Goal: Task Accomplishment & Management: Manage account settings

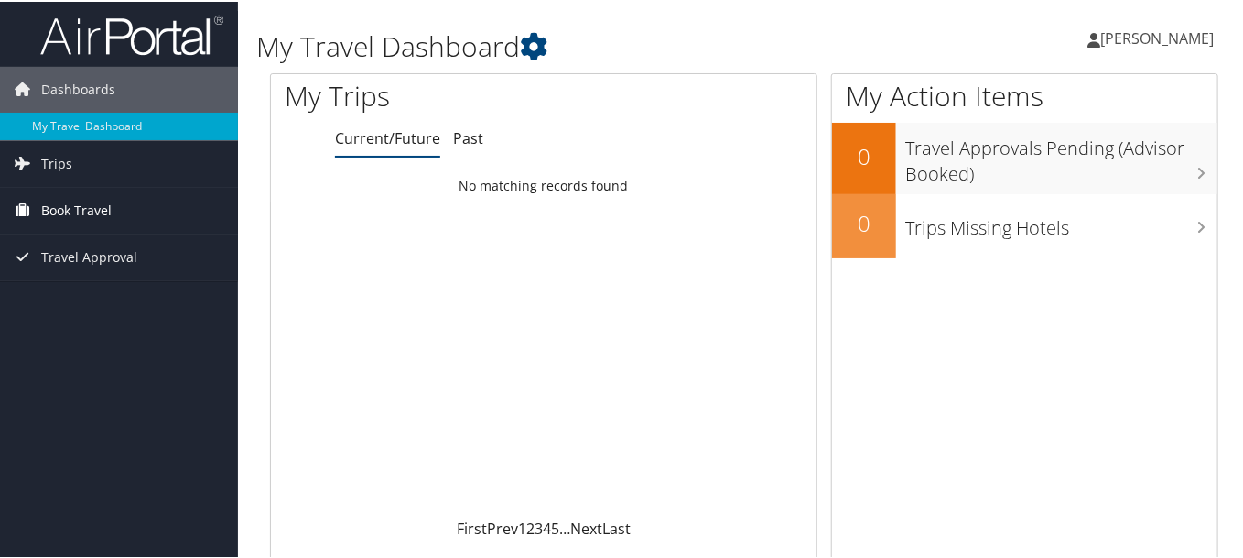
click at [54, 205] on span "Book Travel" at bounding box center [76, 209] width 70 height 46
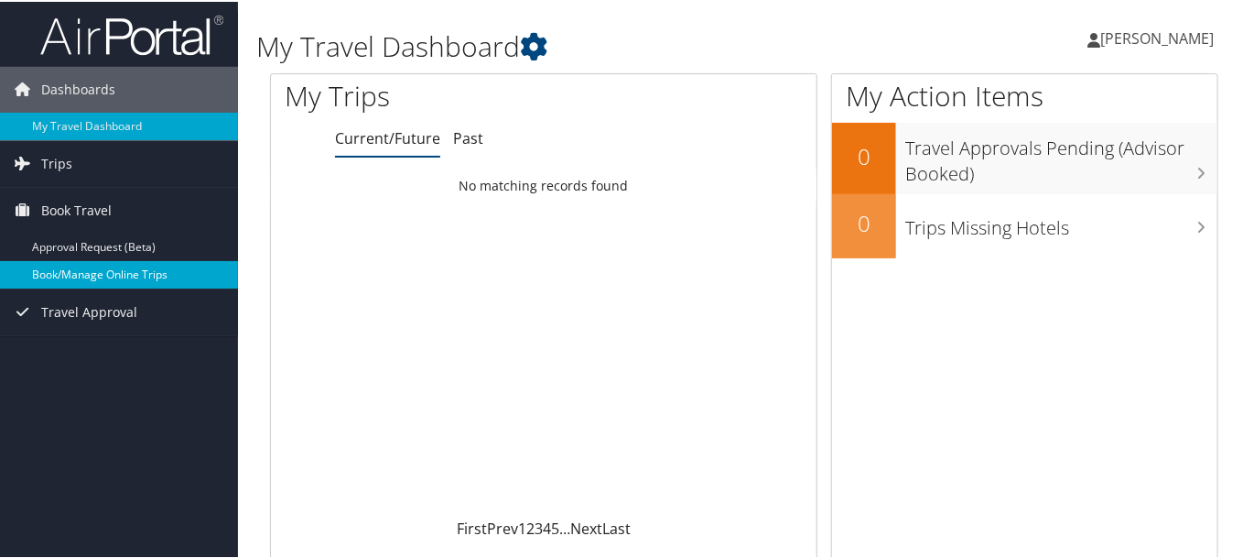
click at [53, 270] on link "Book/Manage Online Trips" at bounding box center [119, 272] width 238 height 27
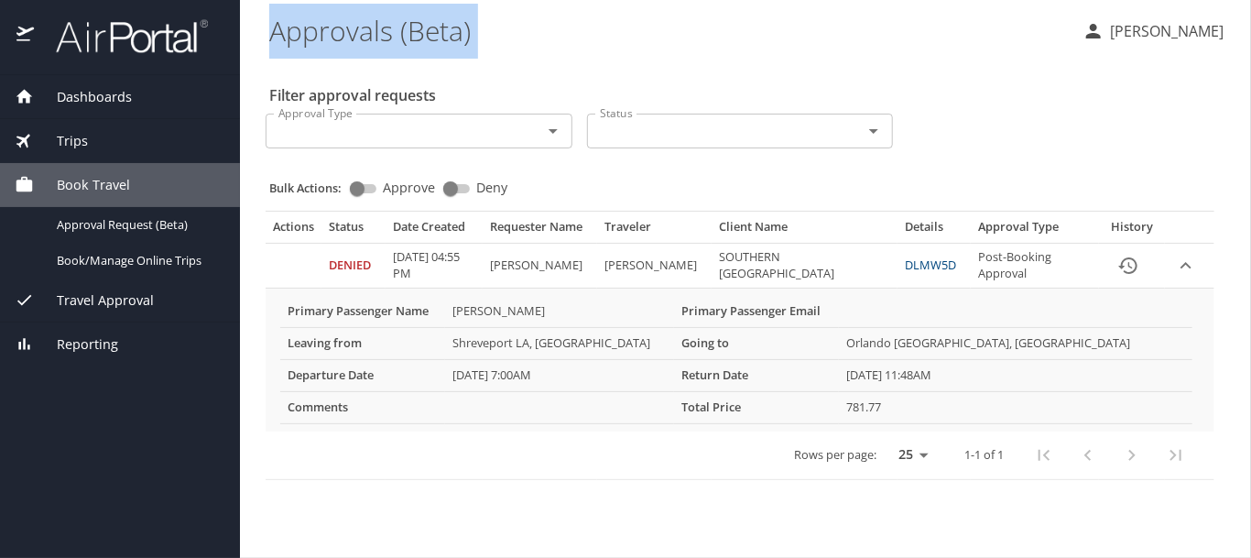
drag, startPoint x: 257, startPoint y: 15, endPoint x: 261, endPoint y: 66, distance: 51.4
click at [261, 66] on main "Approvals (Beta) CHARLOTTE ASHLEY Filter approval requests Approval Type Approv…" at bounding box center [745, 279] width 1011 height 558
click at [923, 452] on select "25 50 100" at bounding box center [908, 454] width 51 height 27
click at [623, 34] on \(Beta\) "Approvals (Beta)" at bounding box center [668, 30] width 798 height 57
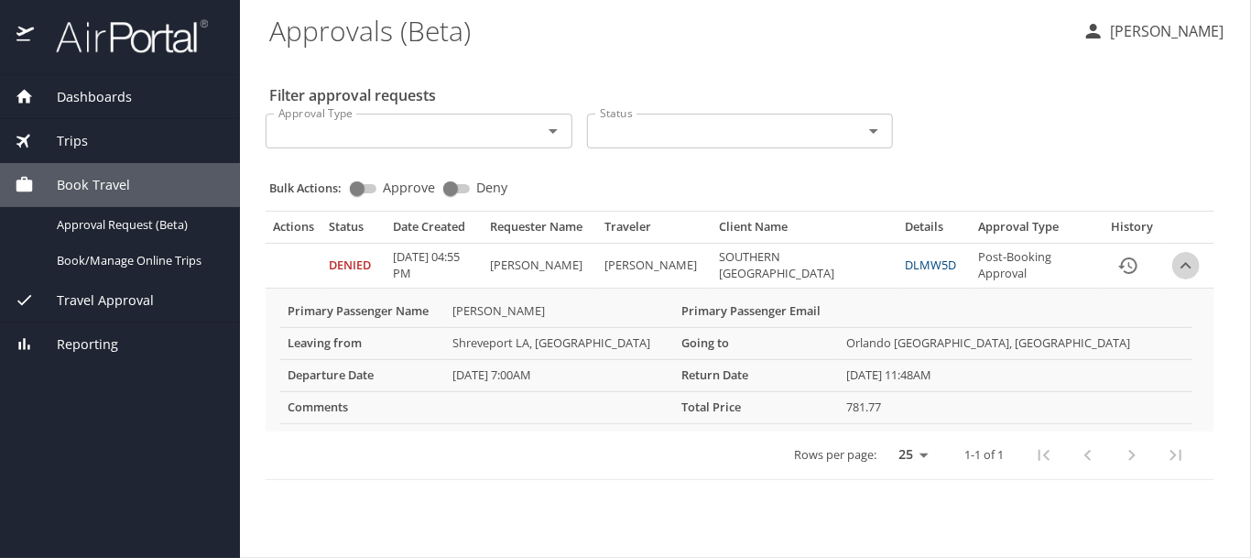
click at [1184, 263] on icon "expand row" at bounding box center [1186, 266] width 22 height 22
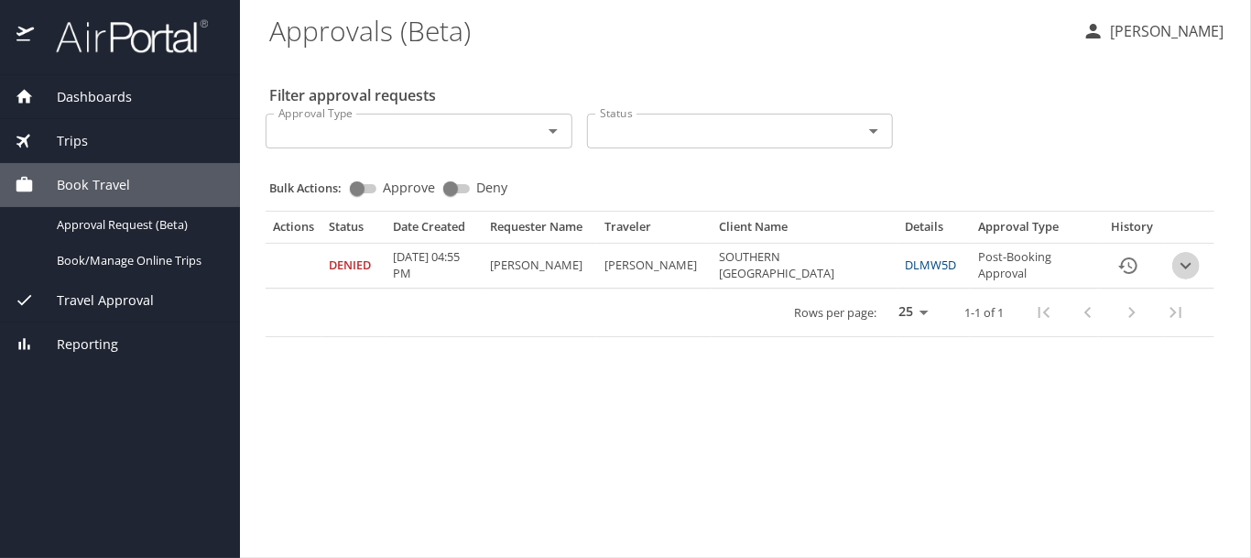
click at [1184, 263] on icon "expand row" at bounding box center [1186, 266] width 22 height 22
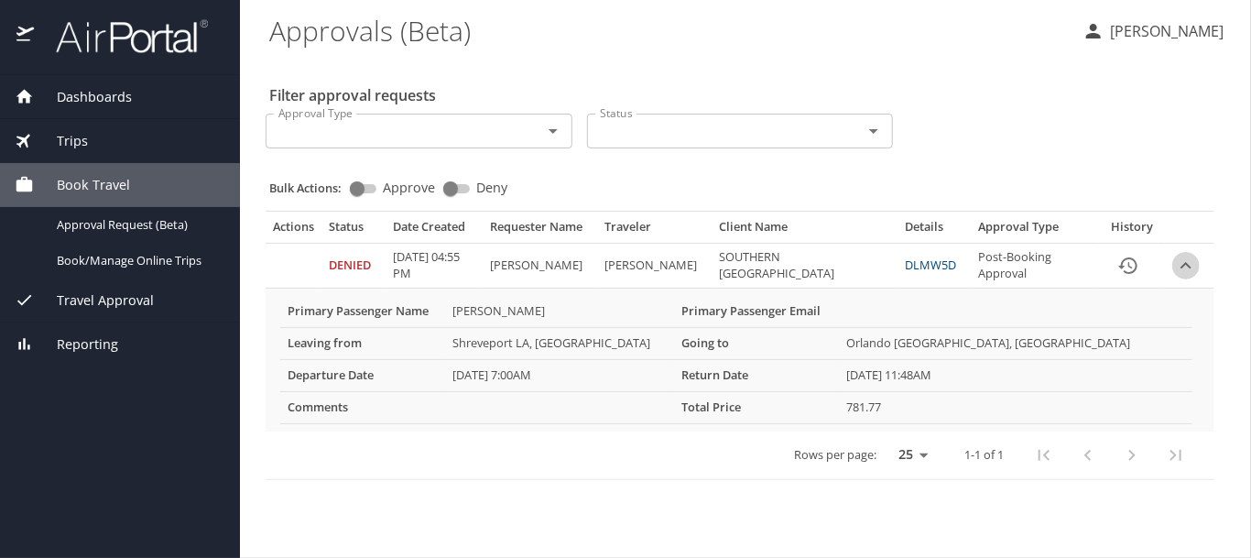
click at [1184, 263] on icon "expand row" at bounding box center [1186, 266] width 22 height 22
